Goal: Information Seeking & Learning: Understand process/instructions

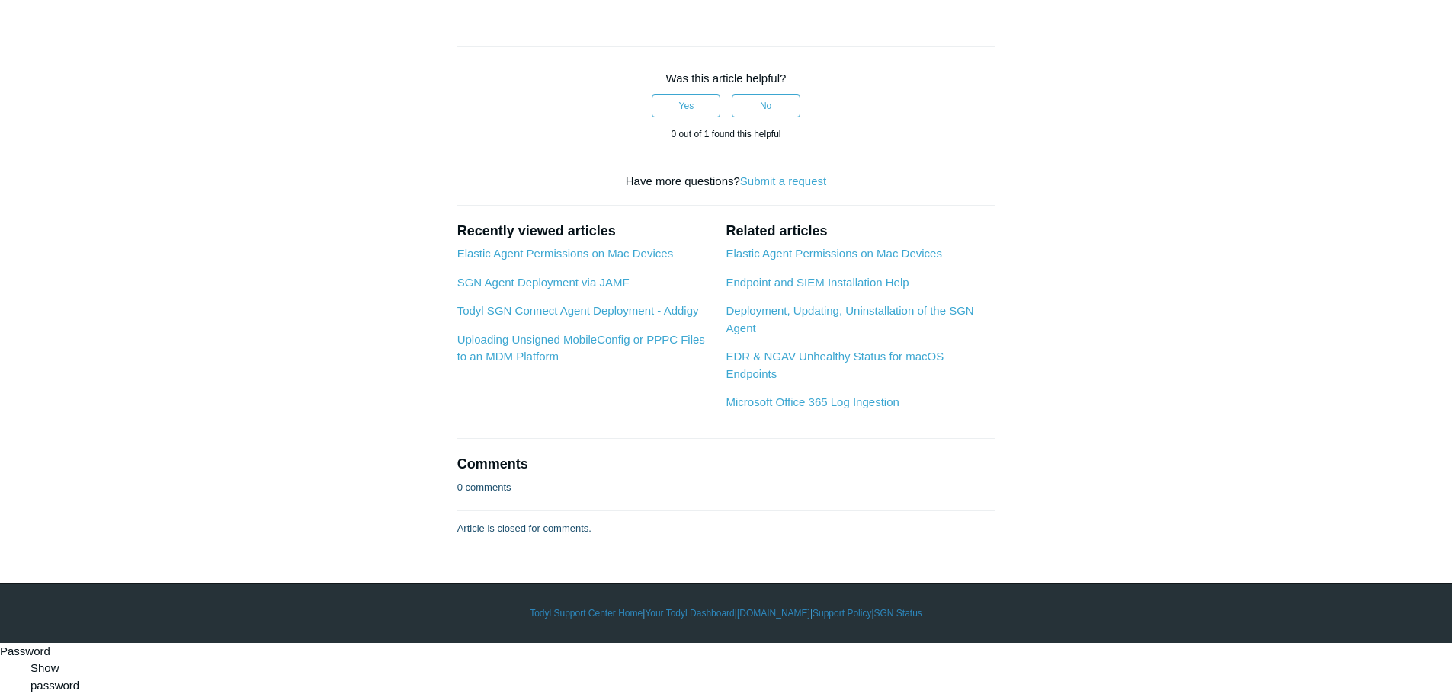
scroll to position [2068, 0]
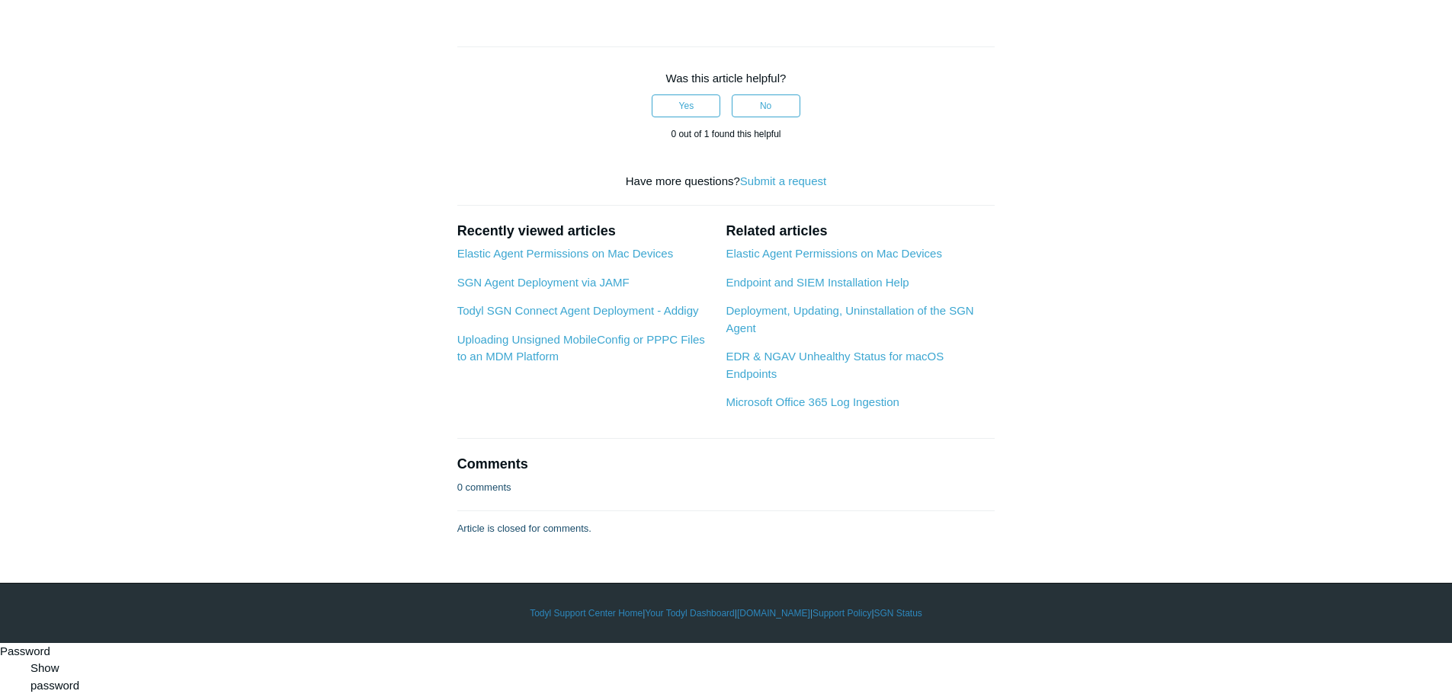
scroll to position [2775, 0]
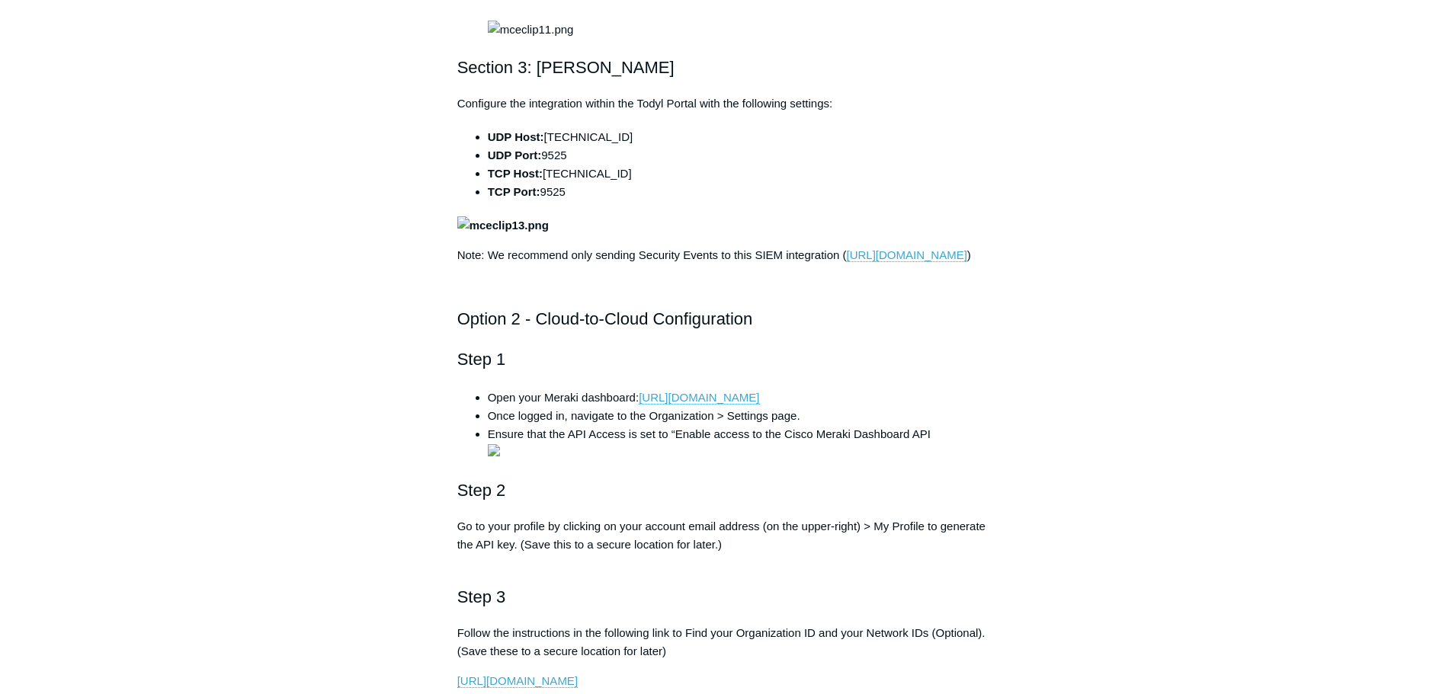
scroll to position [1642, 0]
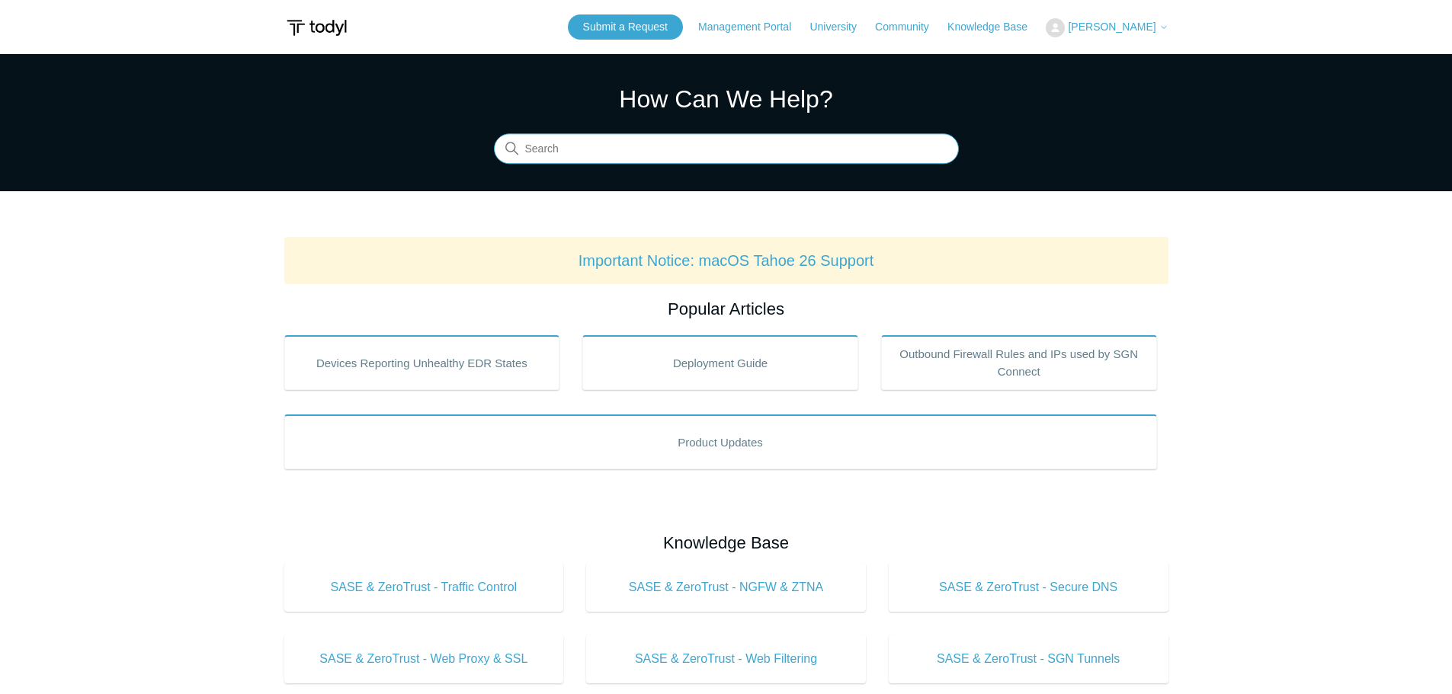
click at [620, 155] on input "Search" at bounding box center [726, 149] width 465 height 30
click at [627, 149] on input "Search" at bounding box center [726, 149] width 465 height 30
type input "addigy"
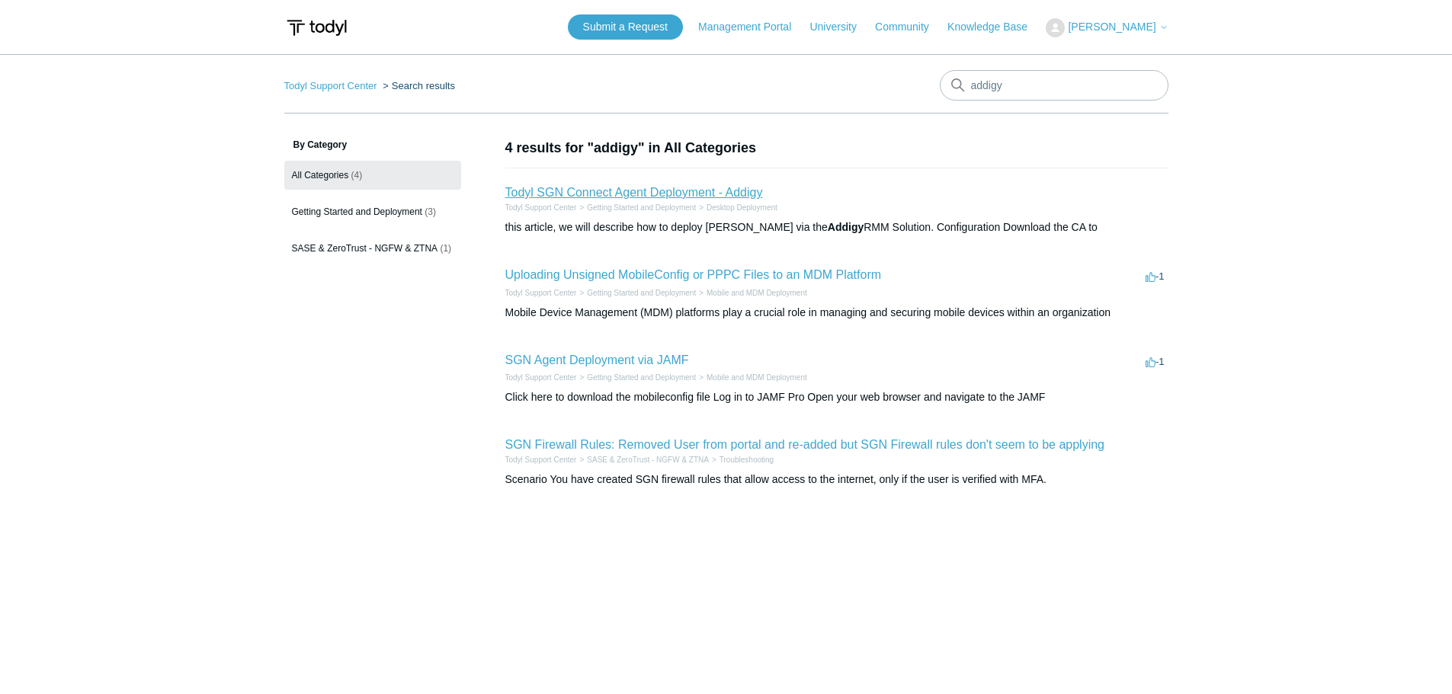
click at [648, 194] on link "Todyl SGN Connect Agent Deployment - Addigy" at bounding box center [634, 192] width 258 height 13
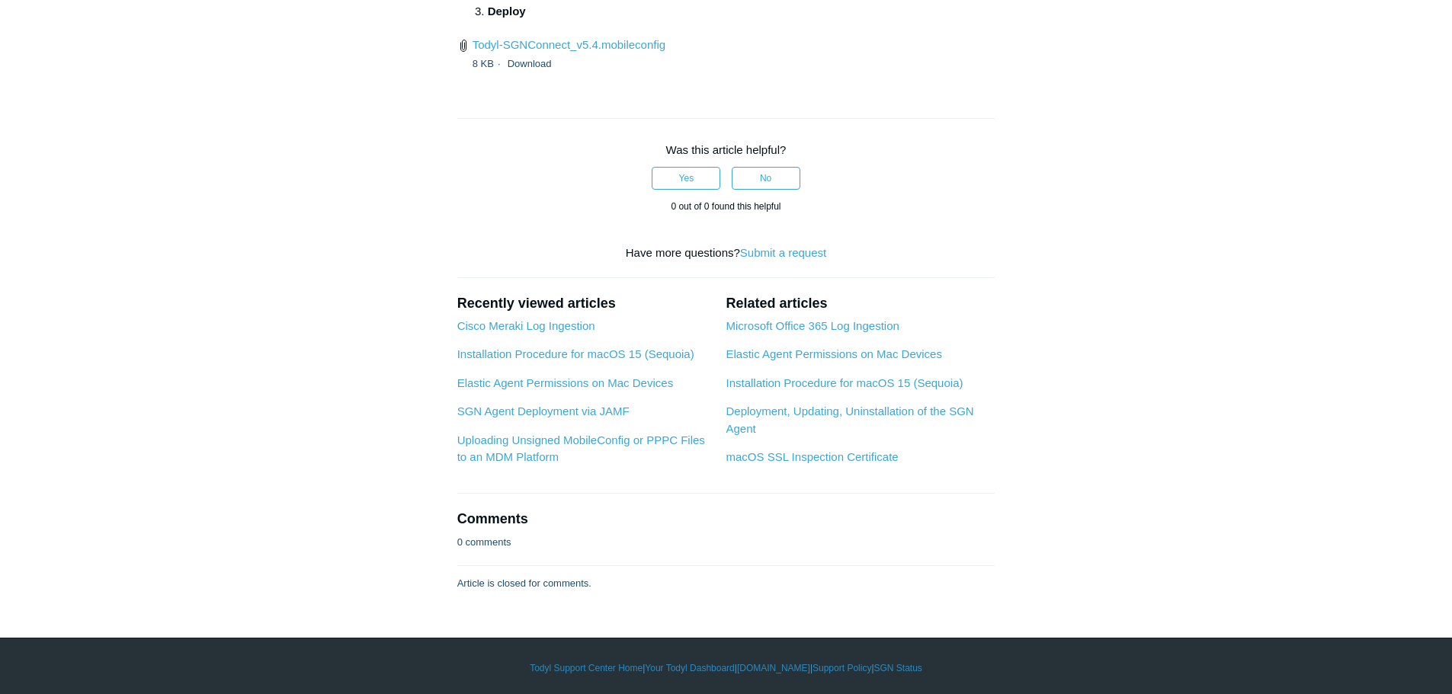
scroll to position [2338, 0]
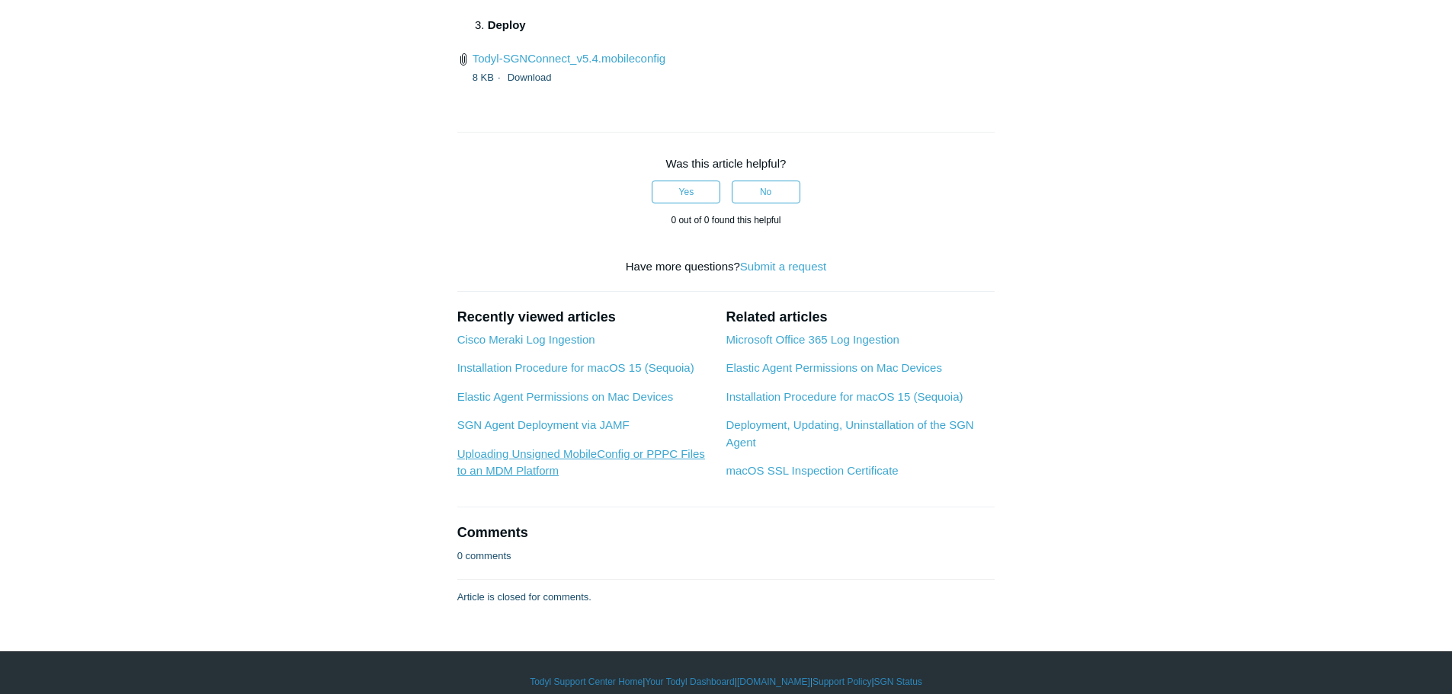
click at [595, 451] on link "Uploading Unsigned MobileConfig or PPPC Files to an MDM Platform" at bounding box center [581, 462] width 248 height 30
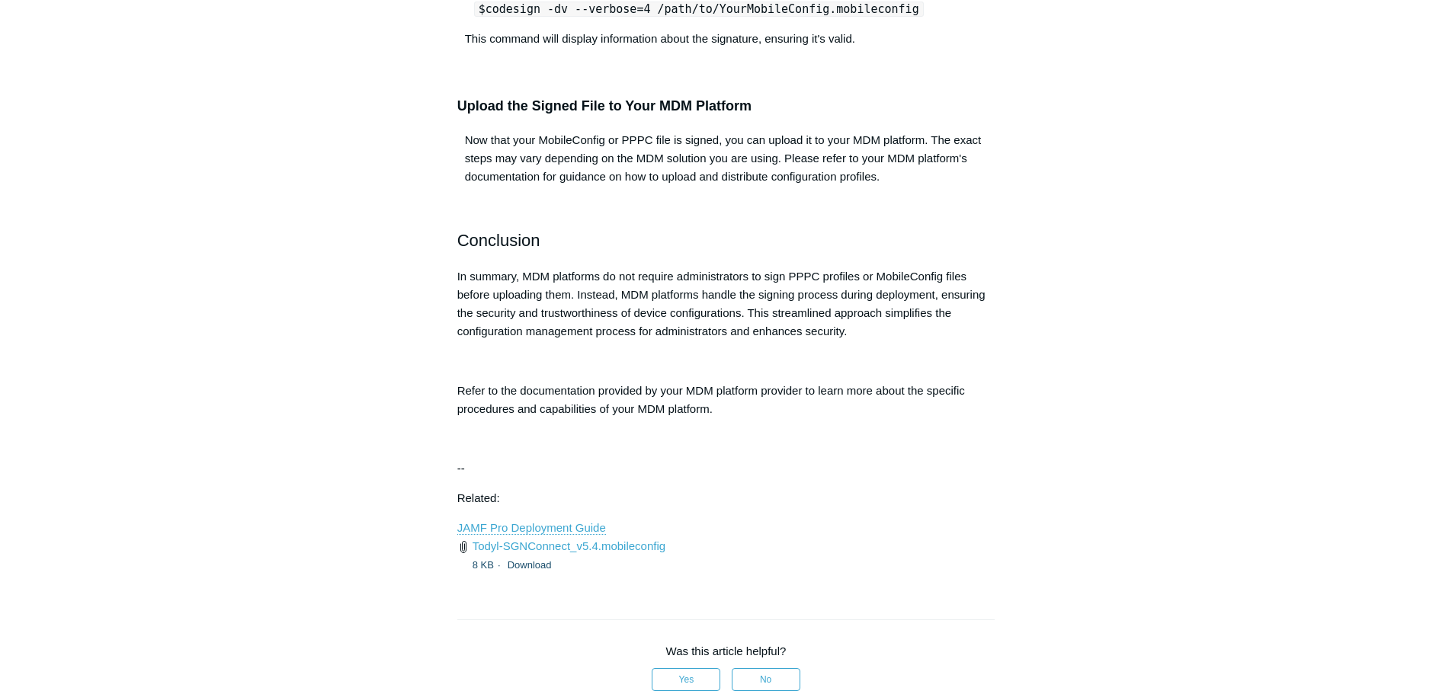
scroll to position [1568, 0]
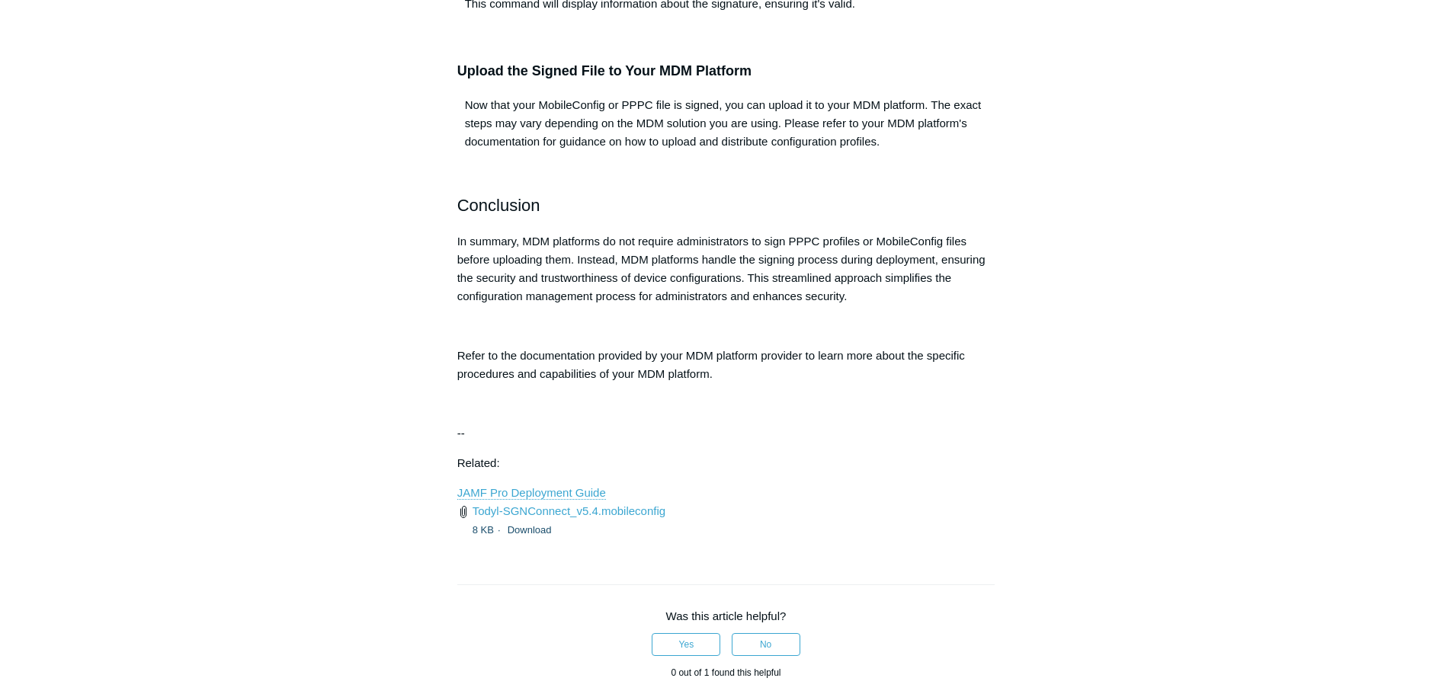
click at [571, 500] on p "JAMF Pro Deployment Guide" at bounding box center [726, 493] width 538 height 18
click at [572, 489] on link "JAMF Pro Deployment Guide" at bounding box center [531, 493] width 149 height 14
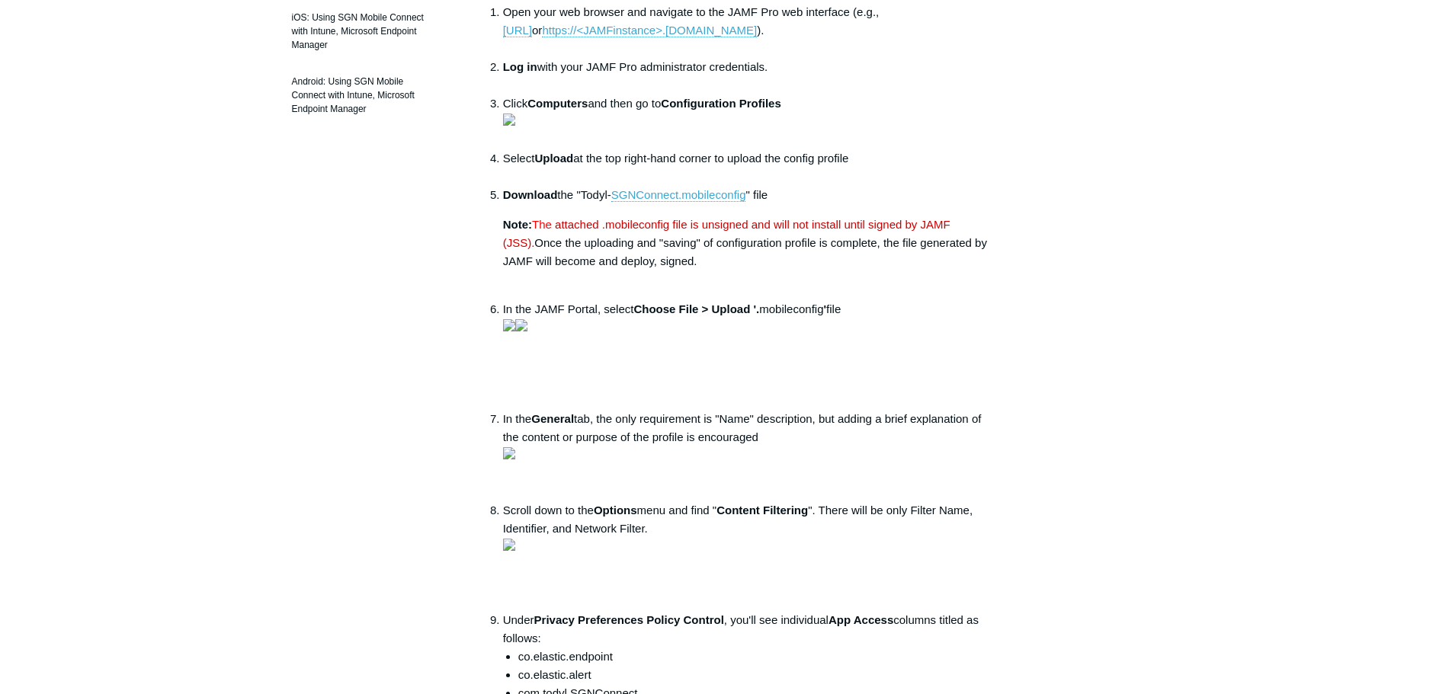
scroll to position [25, 0]
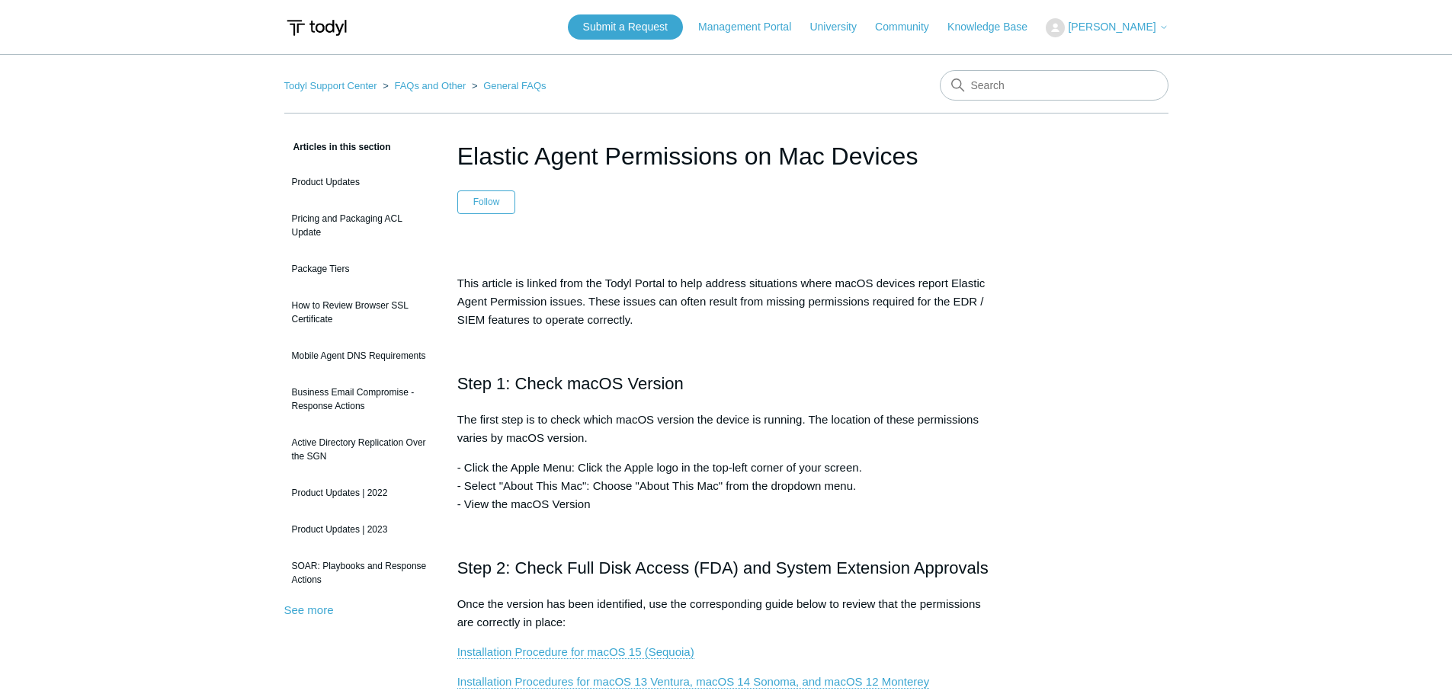
click at [652, 286] on p "This article is linked from the Todyl Portal to help address situations where m…" at bounding box center [726, 301] width 538 height 55
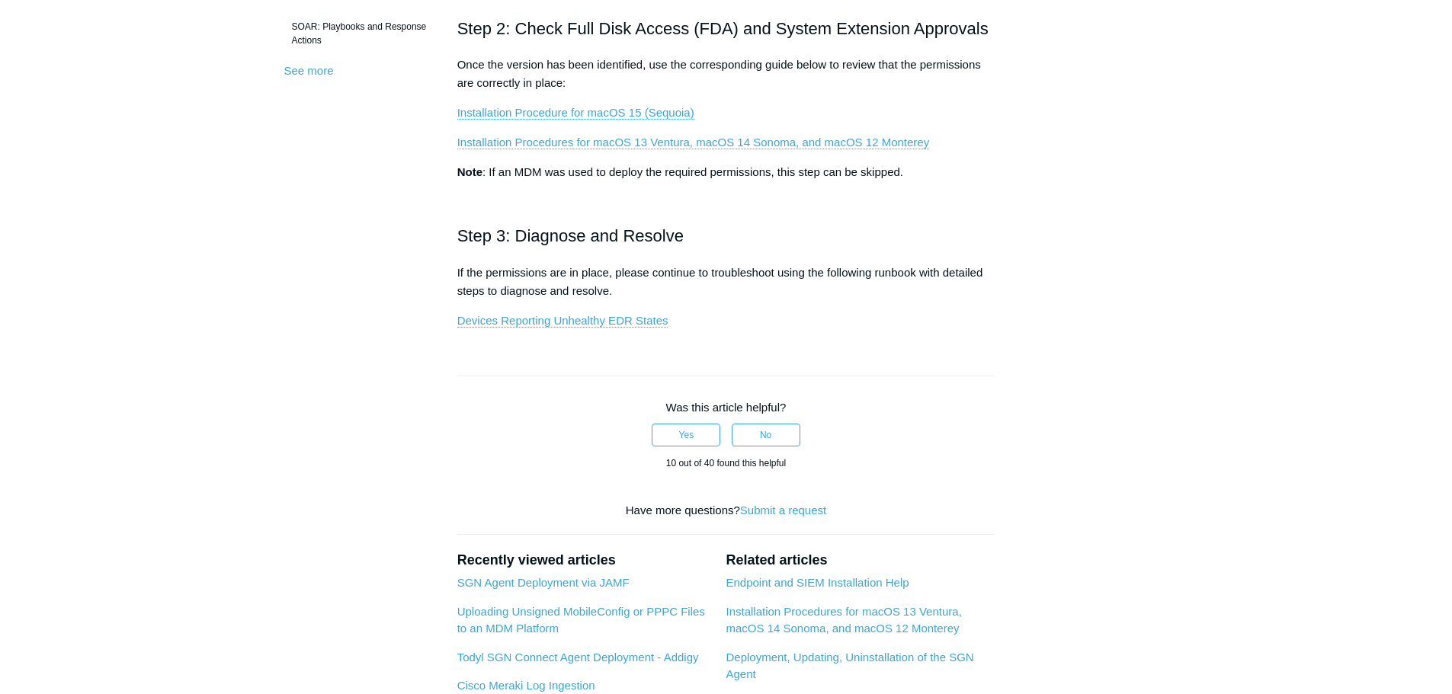
scroll to position [548, 0]
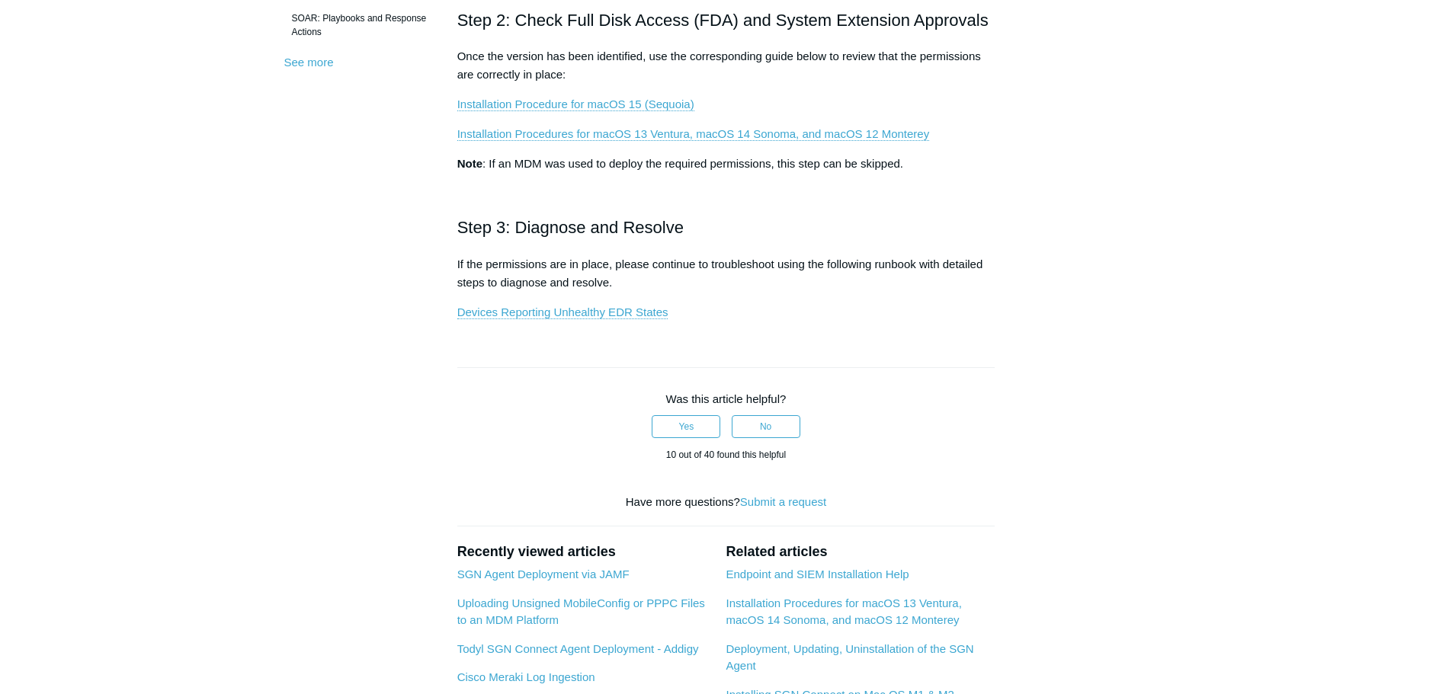
click at [565, 95] on p "Installation Procedure for macOS 15 (Sequoia)" at bounding box center [726, 104] width 538 height 18
